Goal: Information Seeking & Learning: Learn about a topic

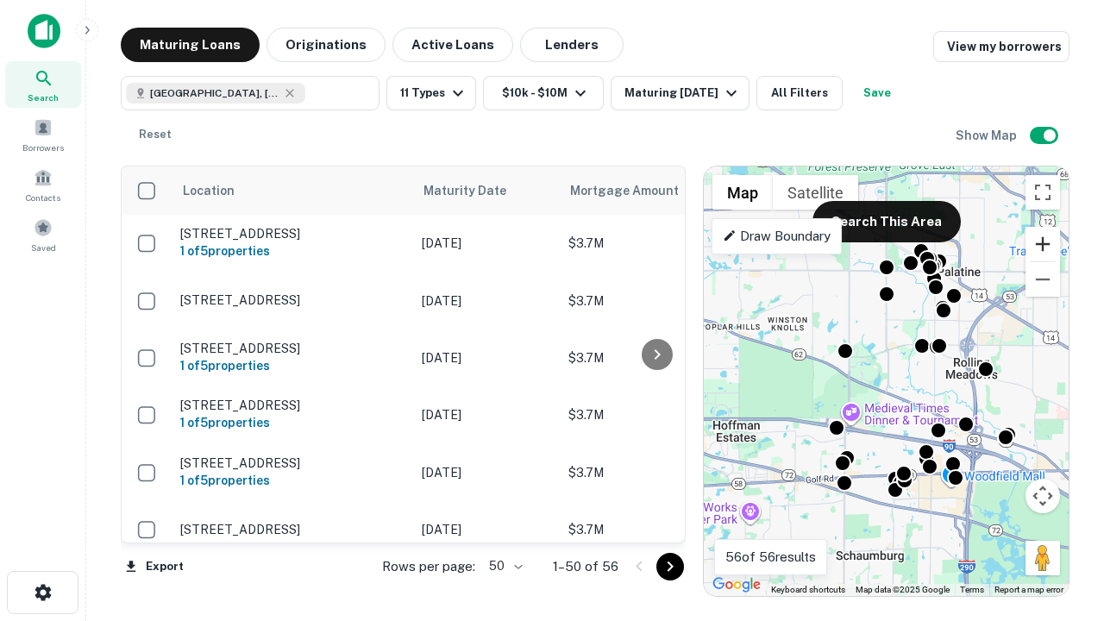
click at [1043, 244] on button "Zoom in" at bounding box center [1043, 244] width 35 height 35
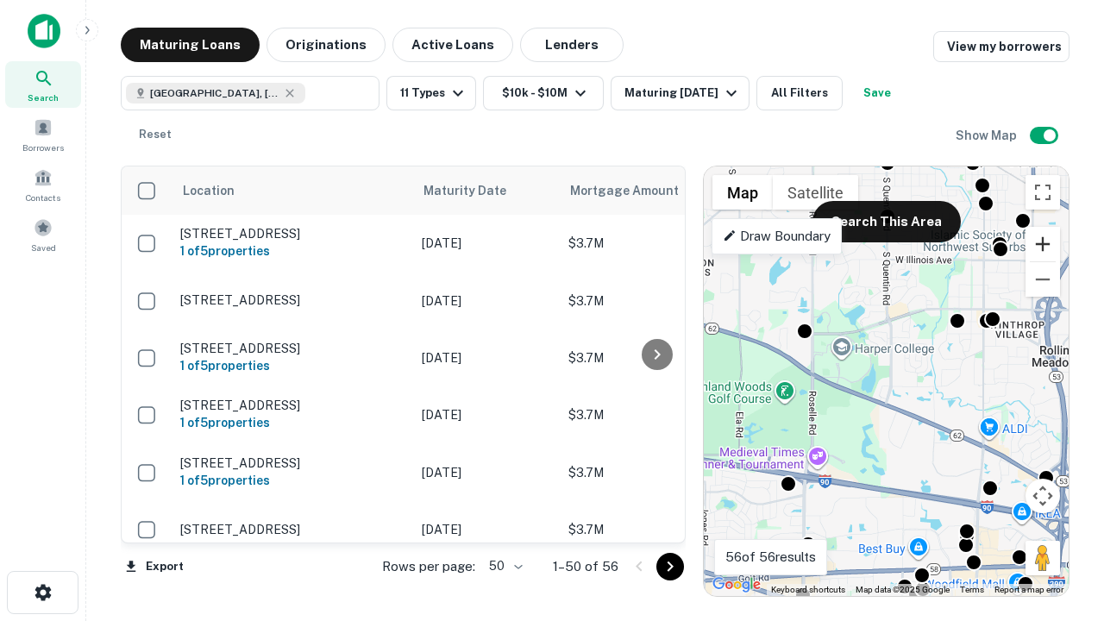
click at [1043, 244] on button "Zoom in" at bounding box center [1043, 244] width 35 height 35
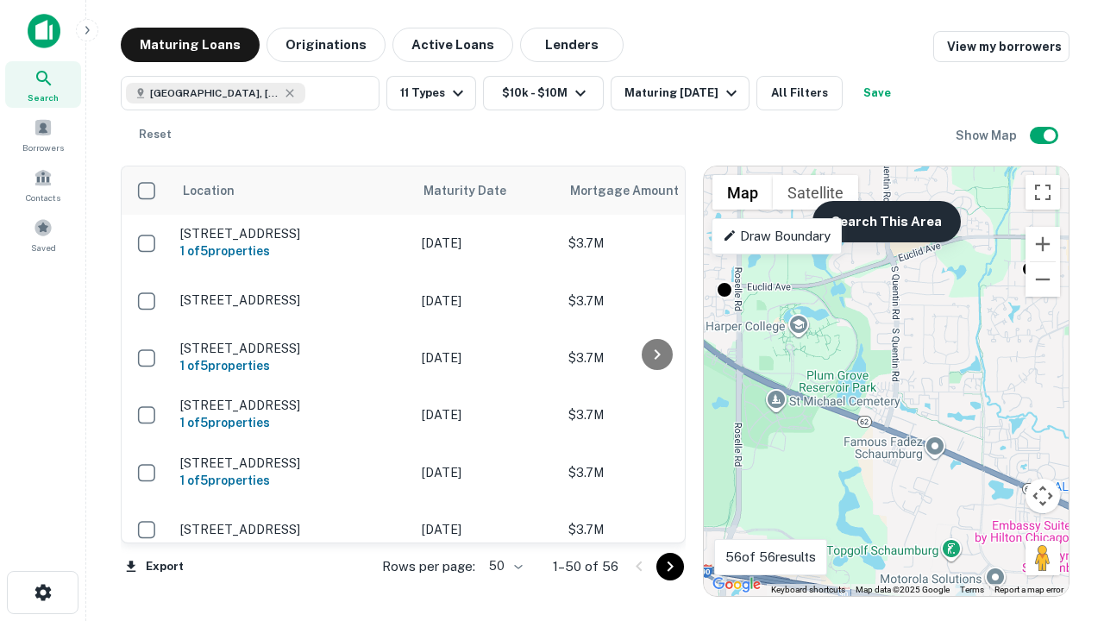
click at [886, 222] on button "Search This Area" at bounding box center [887, 221] width 148 height 41
